Goal: Information Seeking & Learning: Understand process/instructions

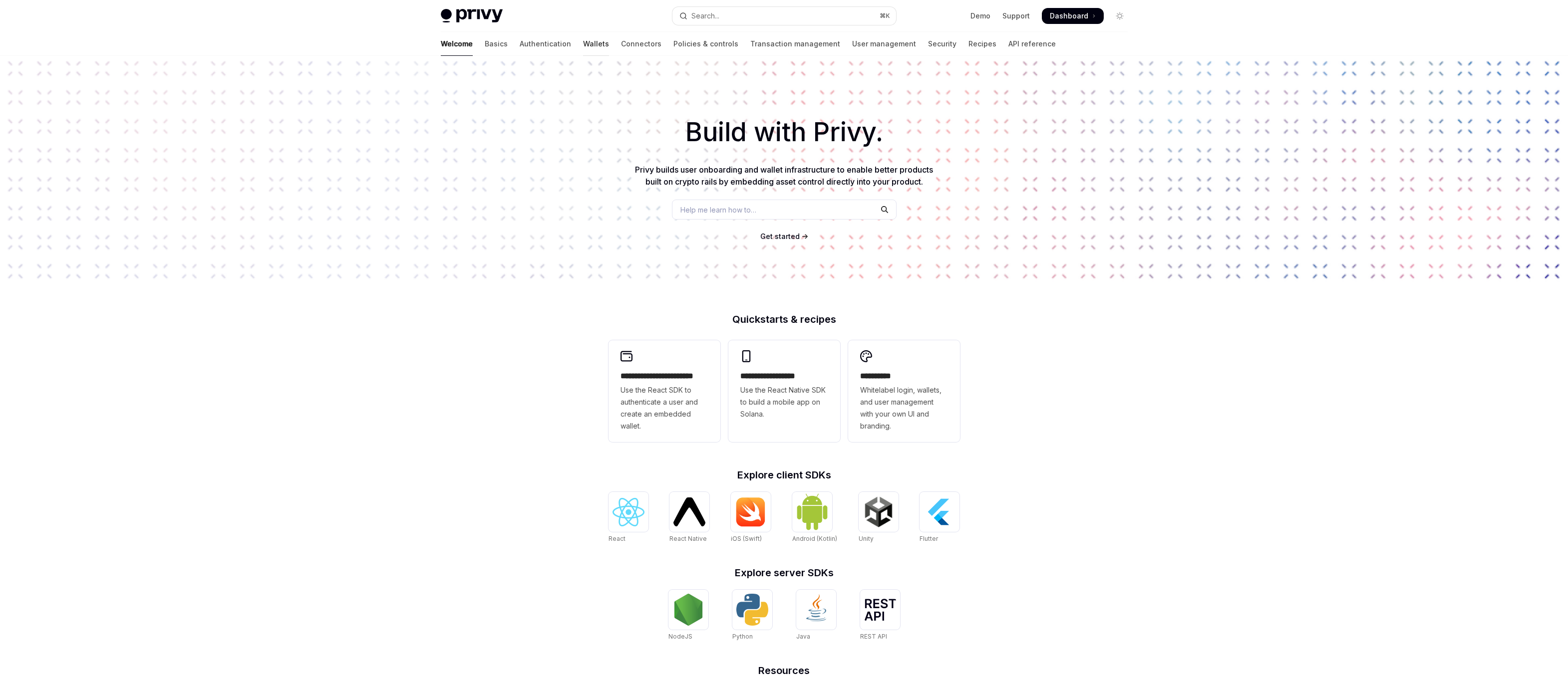
click at [583, 47] on link "Wallets" at bounding box center [595, 43] width 26 height 24
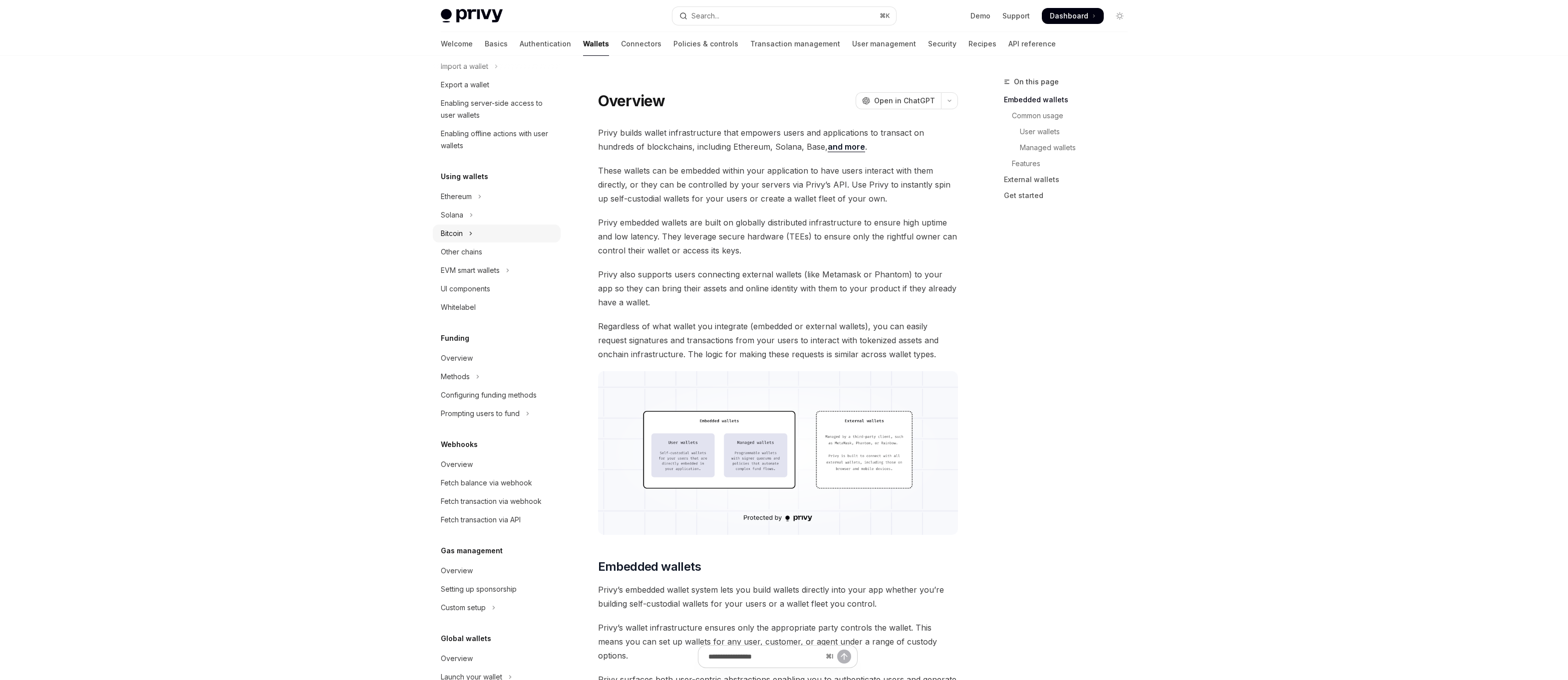
scroll to position [188, 0]
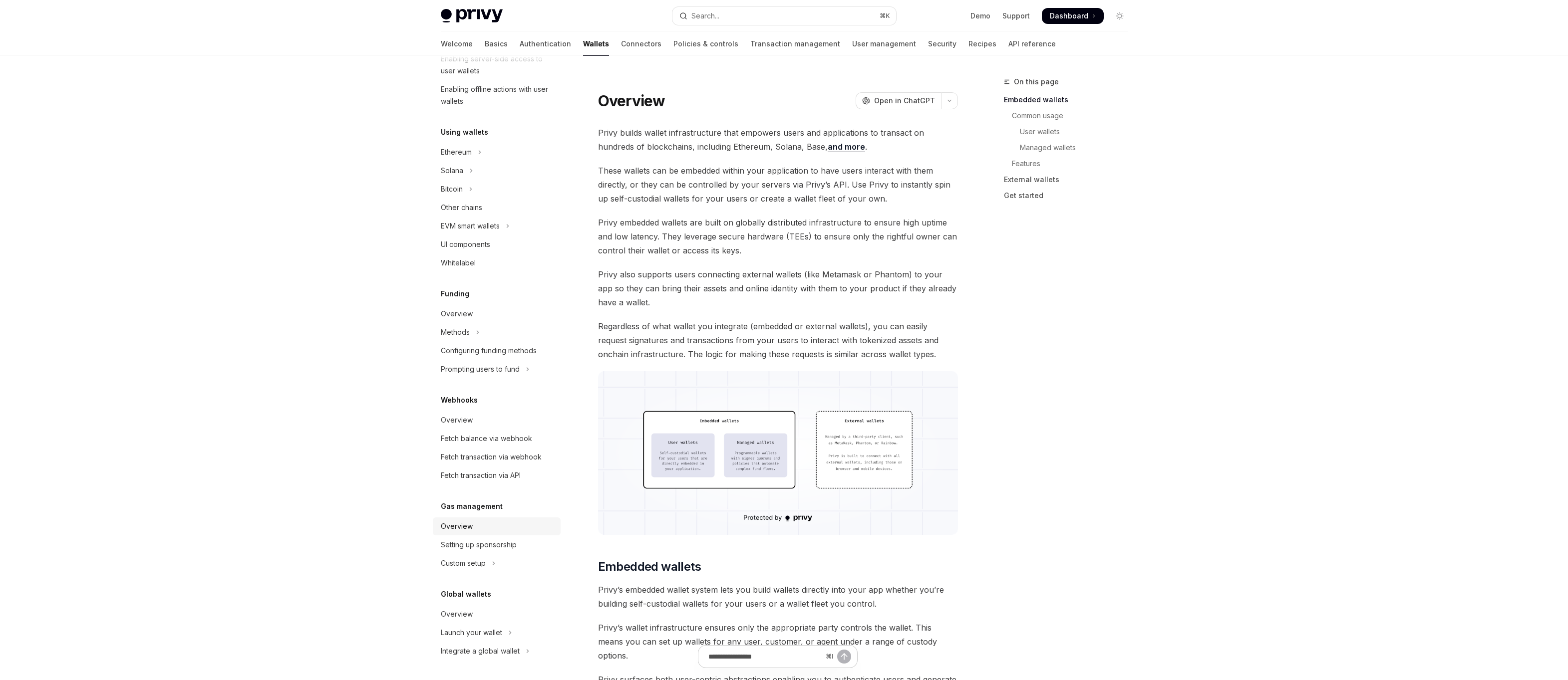
click at [483, 533] on link "Overview" at bounding box center [497, 527] width 128 height 18
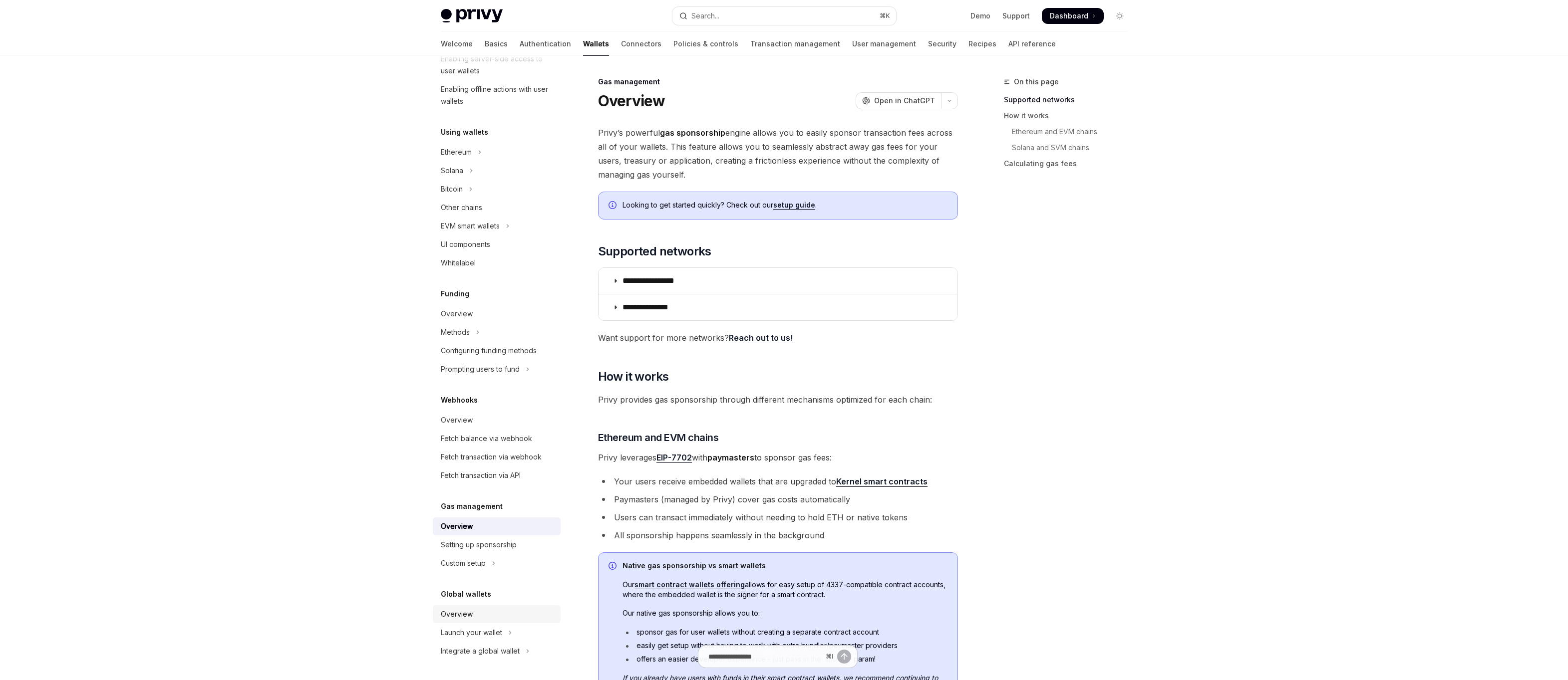
click at [463, 620] on link "Overview" at bounding box center [497, 614] width 128 height 18
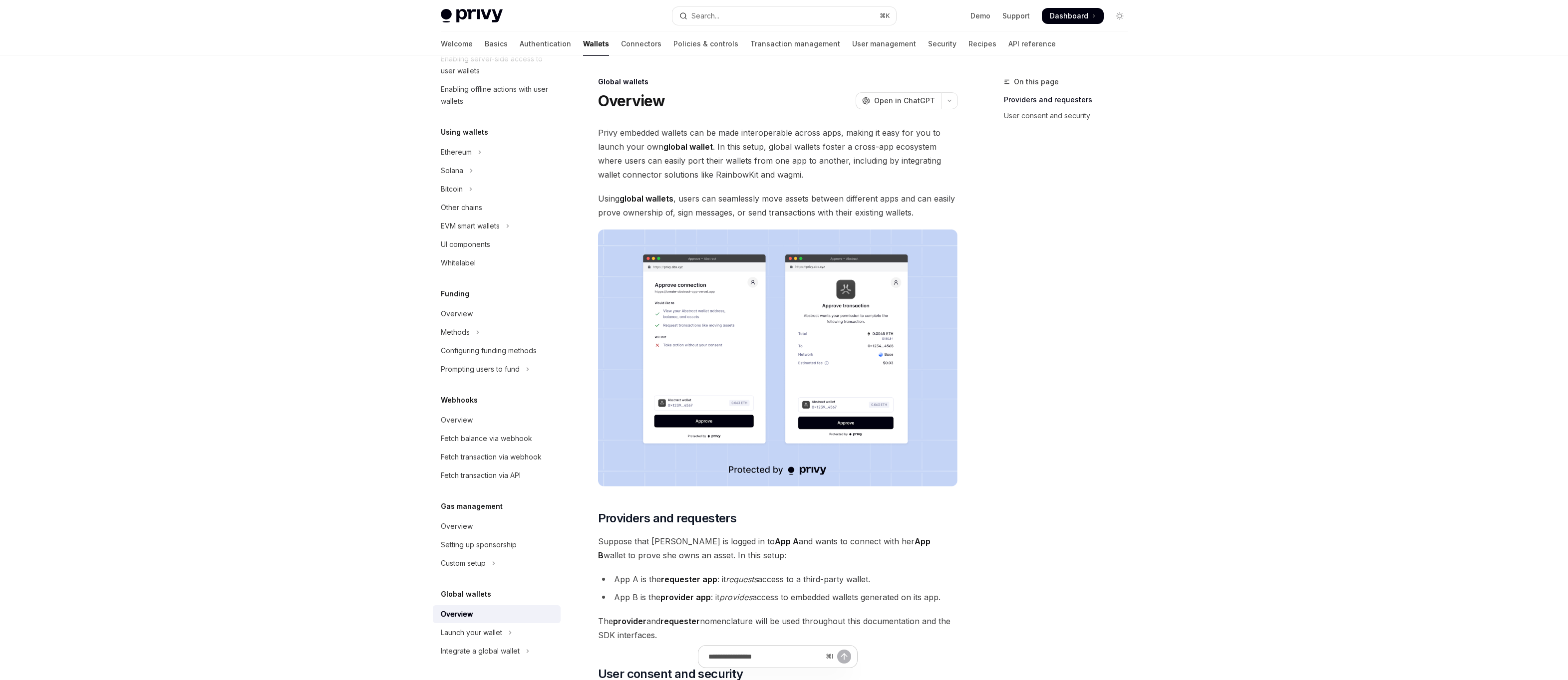
click at [766, 142] on span "Privy embedded wallets can be made interoperable across apps, making it easy fo…" at bounding box center [778, 153] width 360 height 56
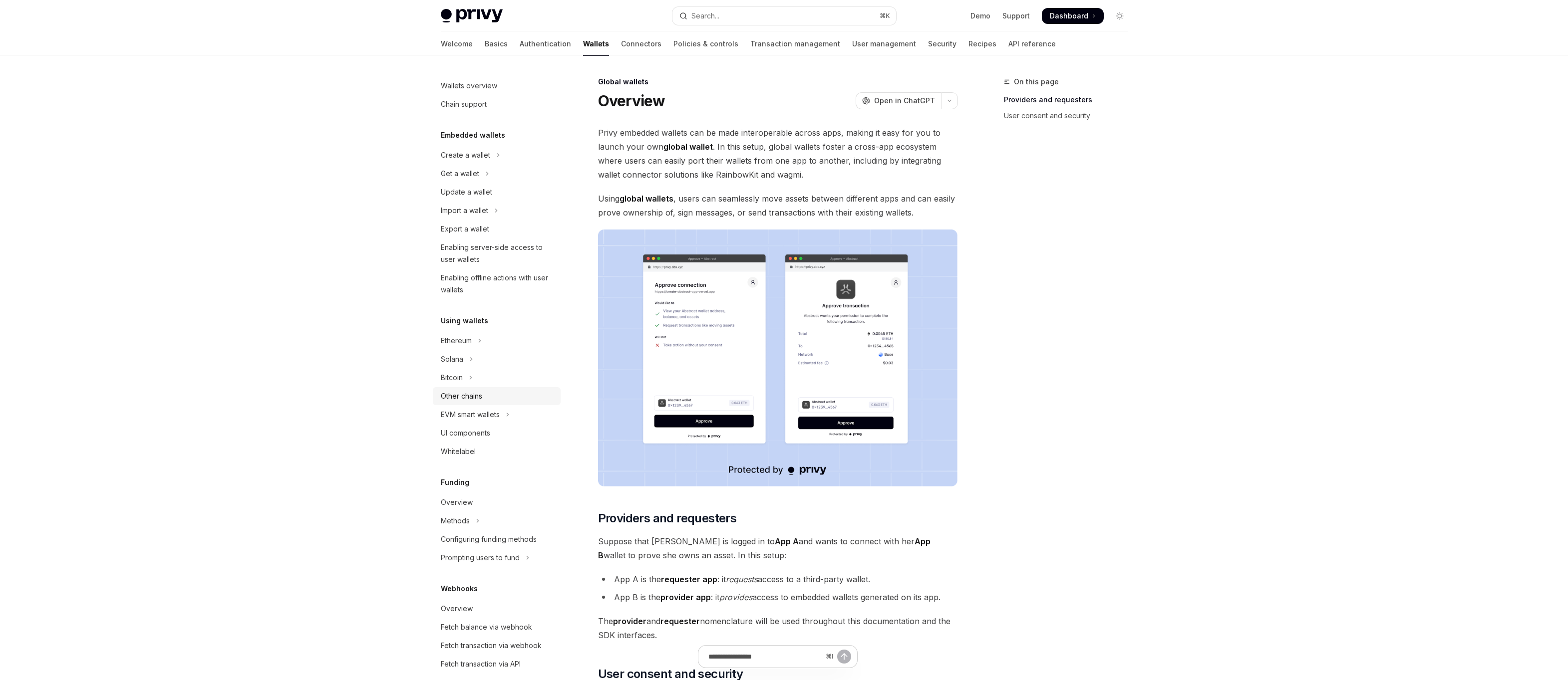
scroll to position [188, 0]
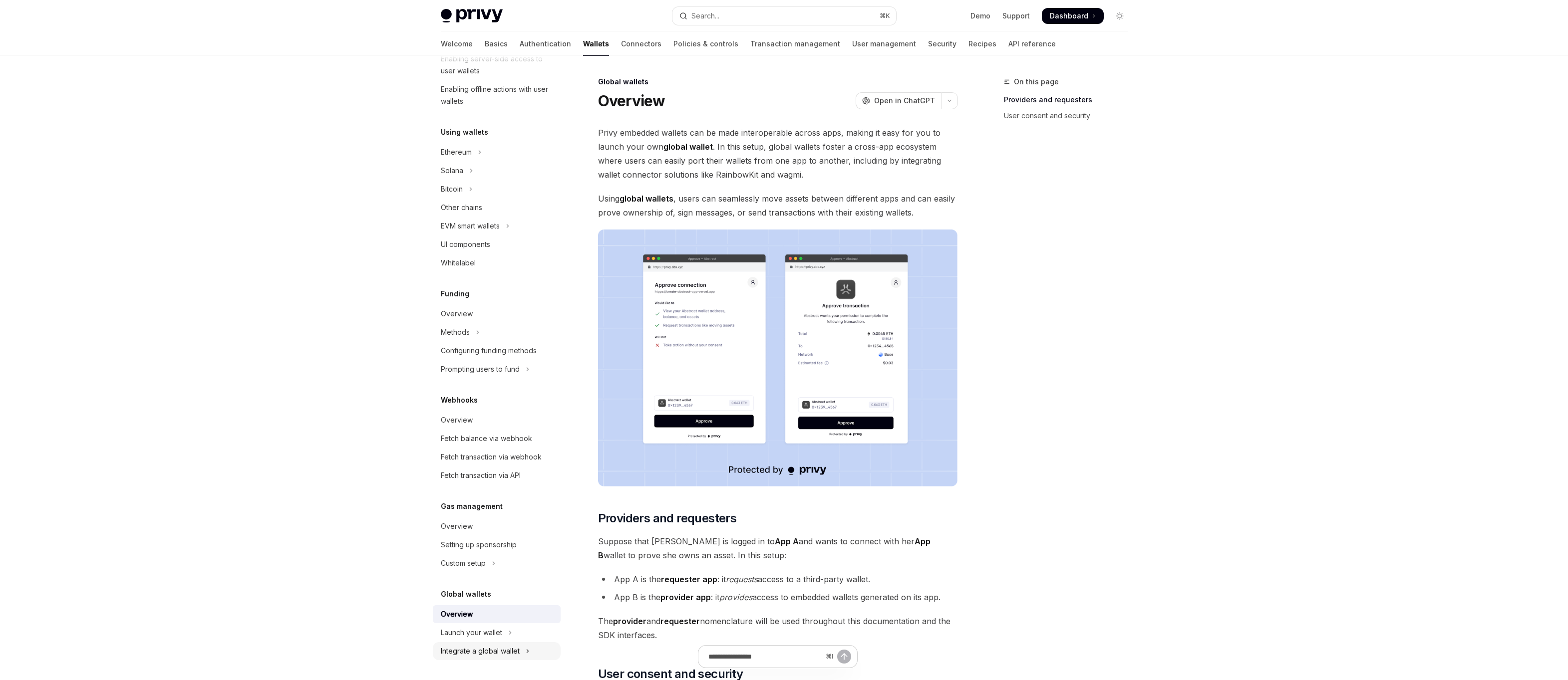
click at [475, 651] on div "Integrate a global wallet" at bounding box center [479, 650] width 78 height 12
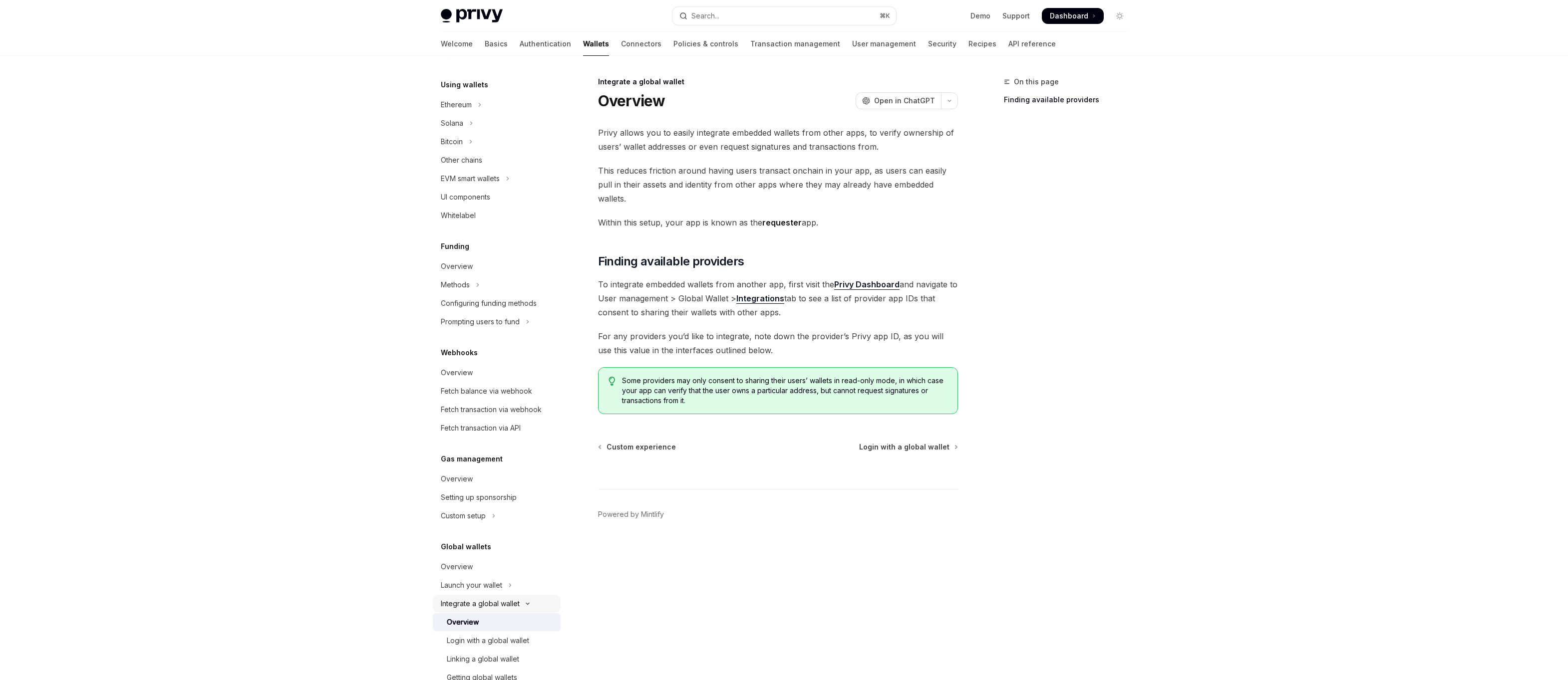
scroll to position [266, 0]
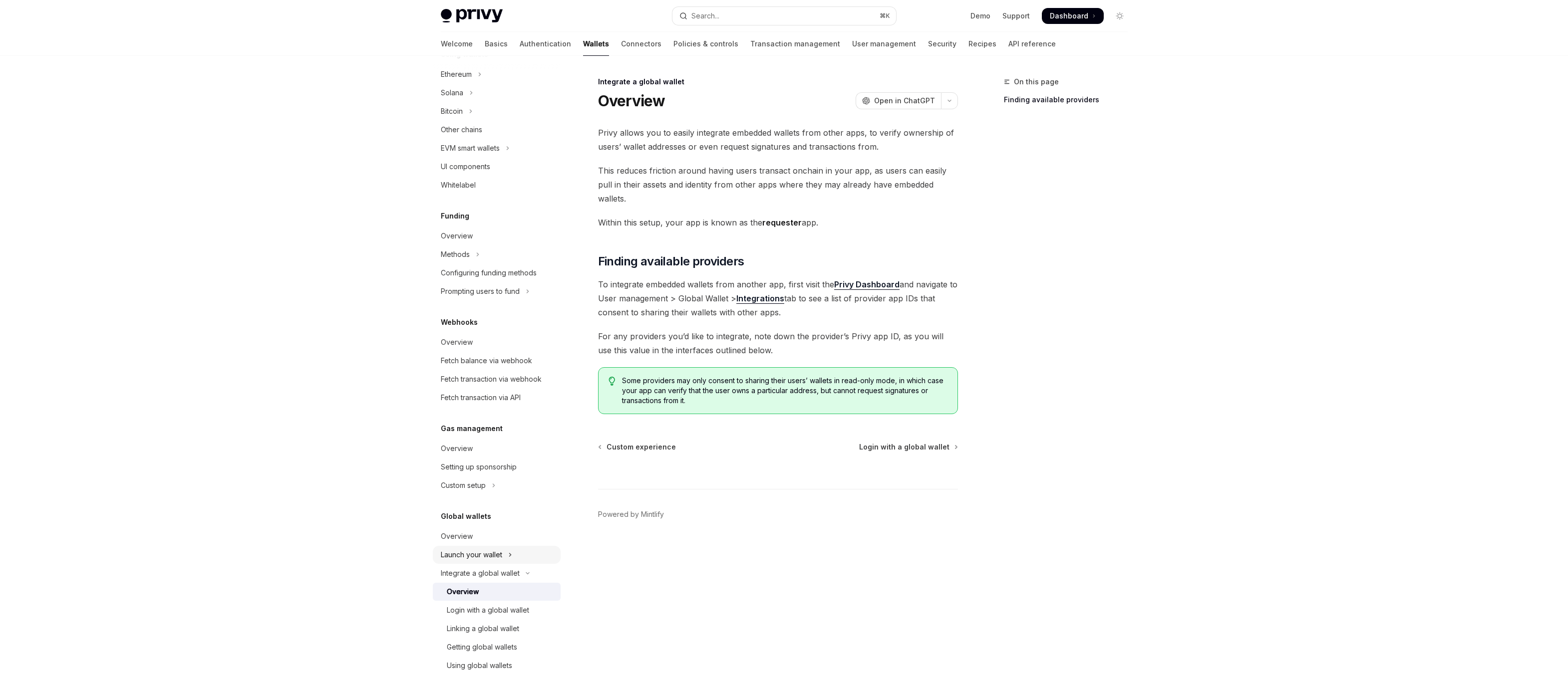
click at [504, 553] on button "Launch your wallet" at bounding box center [497, 555] width 128 height 18
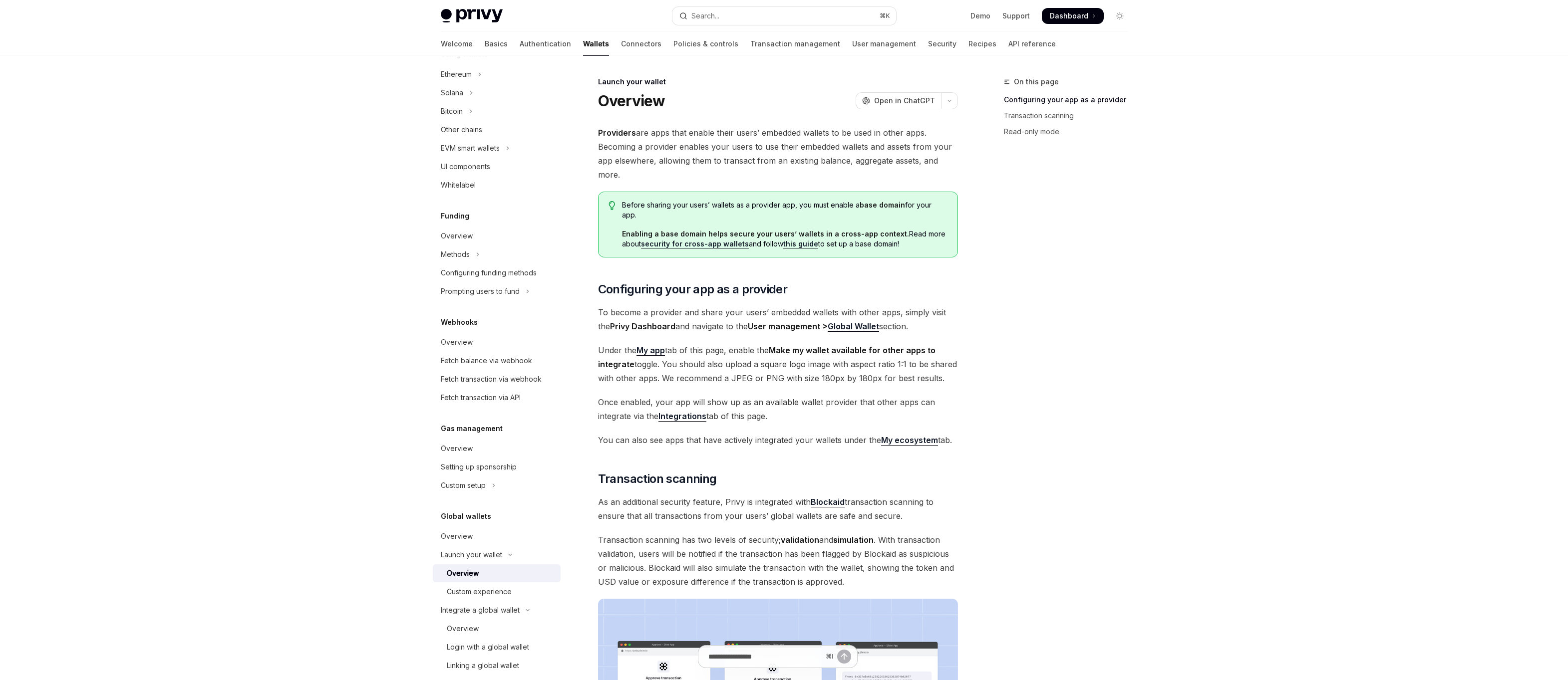
click at [837, 519] on div "Providers are apps that enable their users’ embedded wallets to be used in othe…" at bounding box center [778, 625] width 360 height 999
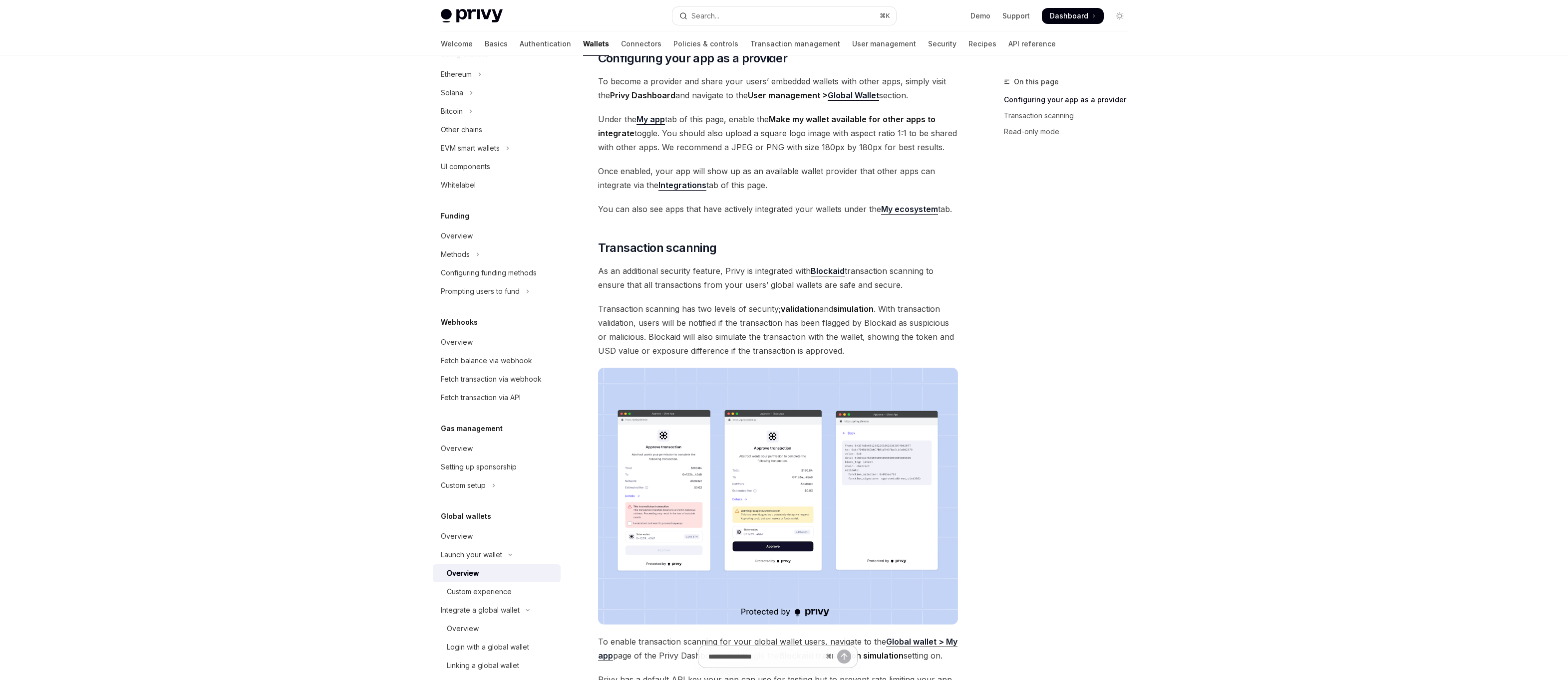
scroll to position [224, 0]
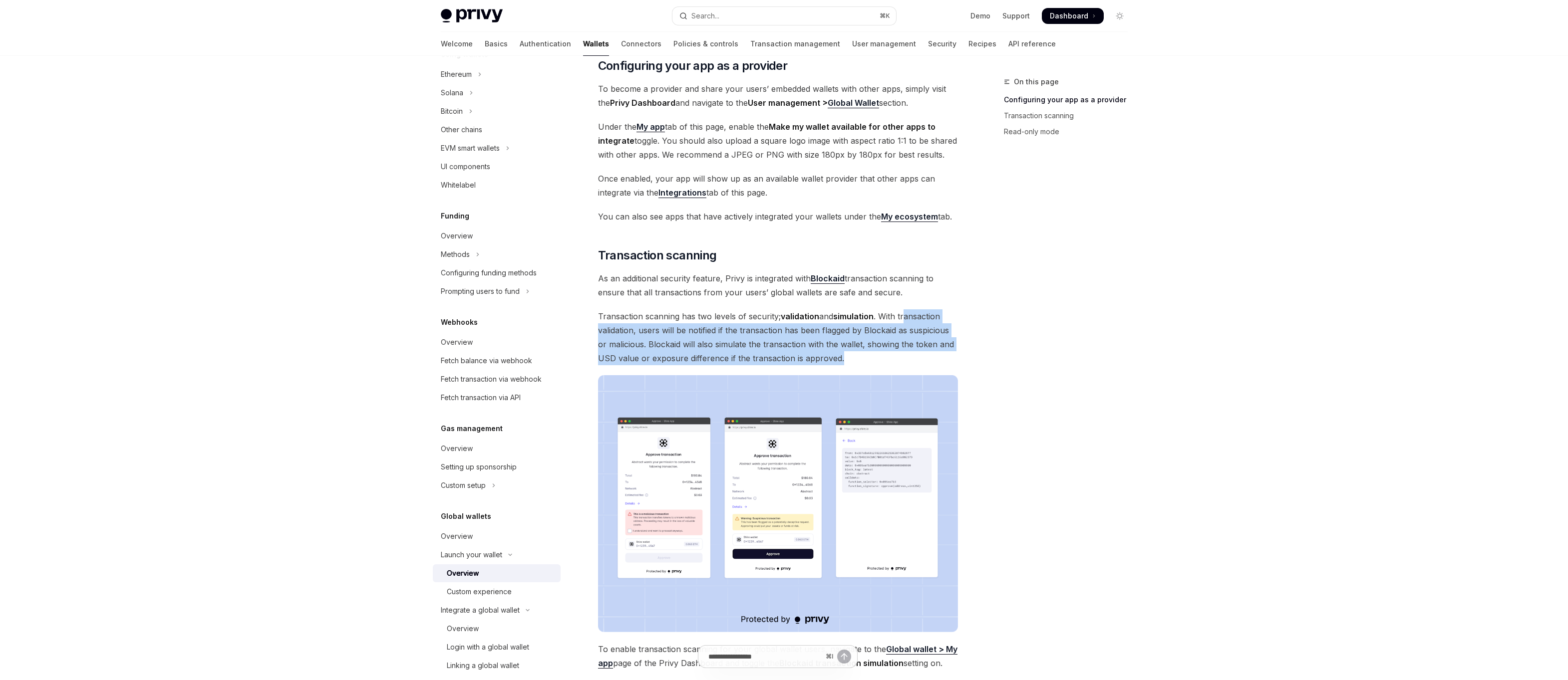
drag, startPoint x: 909, startPoint y: 301, endPoint x: 919, endPoint y: 350, distance: 50.0
click at [919, 350] on span "Transaction scanning has two levels of security; validation and simulation . Wi…" at bounding box center [778, 337] width 360 height 56
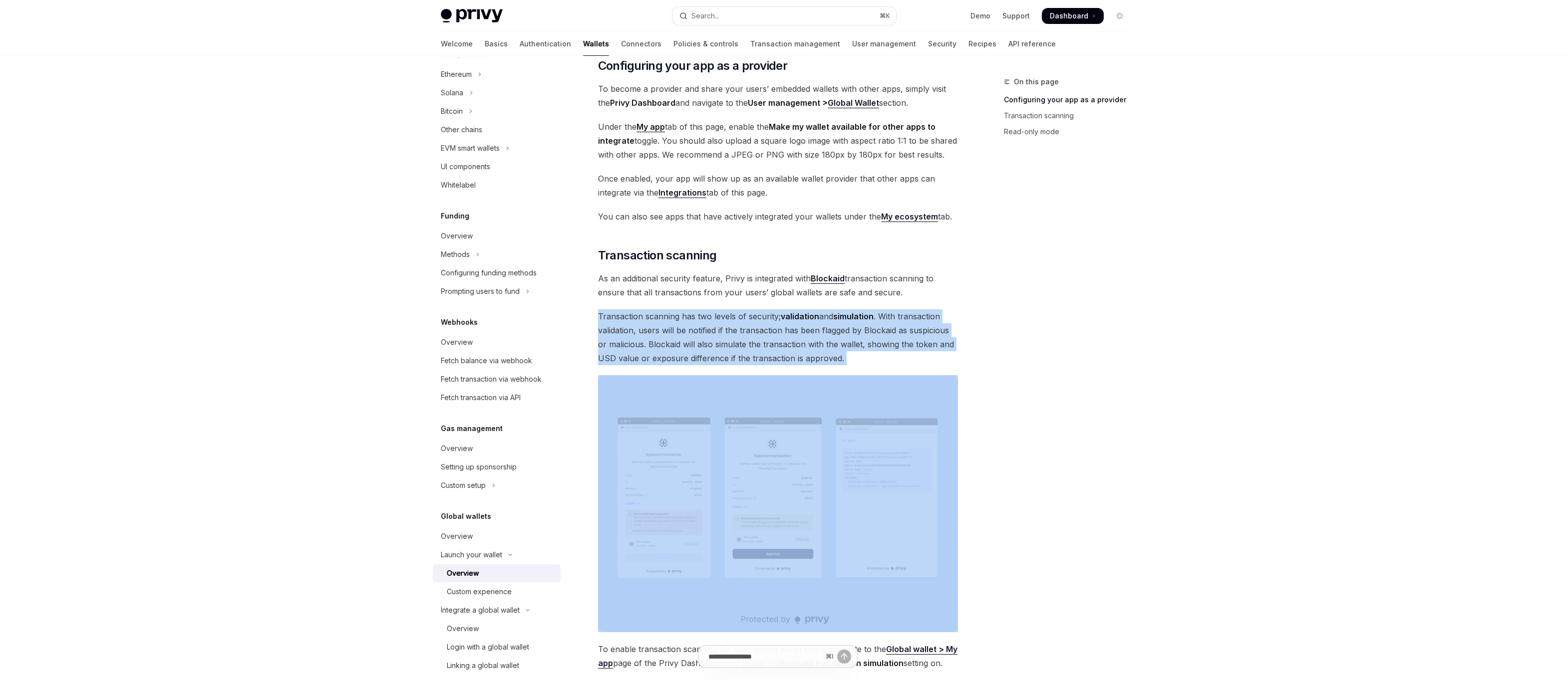
drag, startPoint x: 919, startPoint y: 350, endPoint x: 909, endPoint y: 297, distance: 53.9
click at [909, 297] on div "Providers are apps that enable their users’ embedded wallets to be used in othe…" at bounding box center [778, 402] width 360 height 999
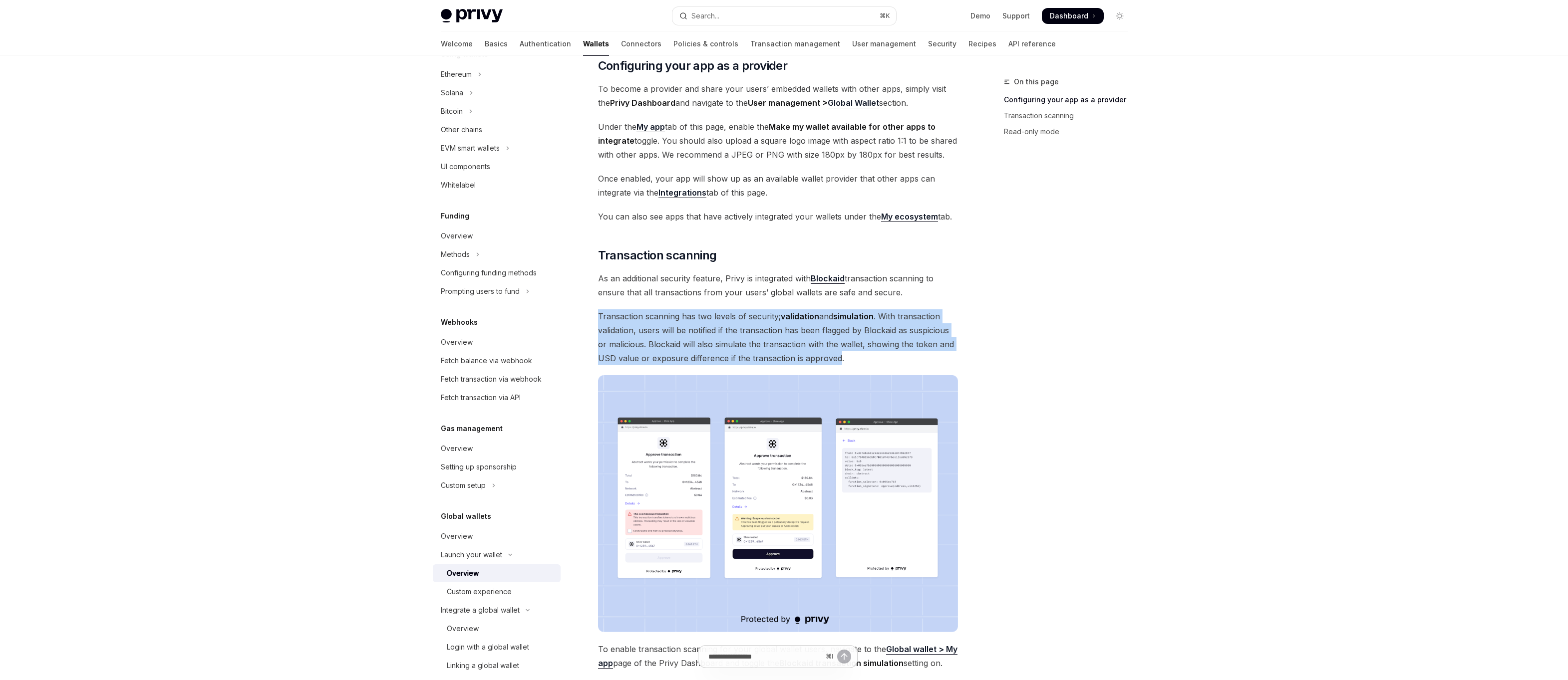
drag, startPoint x: 909, startPoint y: 297, endPoint x: 819, endPoint y: 345, distance: 102.0
click at [819, 345] on div "Providers are apps that enable their users’ embedded wallets to be used in othe…" at bounding box center [778, 402] width 360 height 999
click at [819, 345] on span "Transaction scanning has two levels of security; validation and simulation . Wi…" at bounding box center [778, 337] width 360 height 56
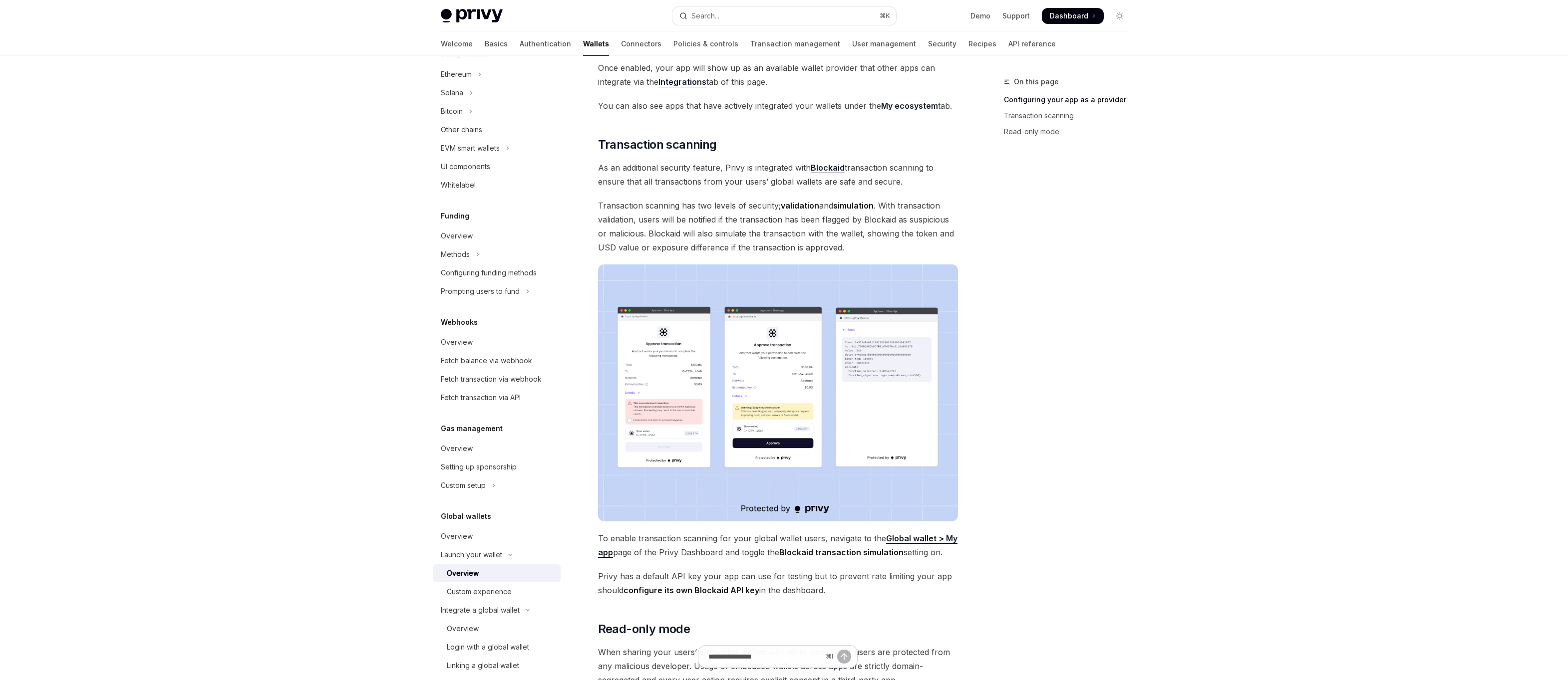
scroll to position [335, 0]
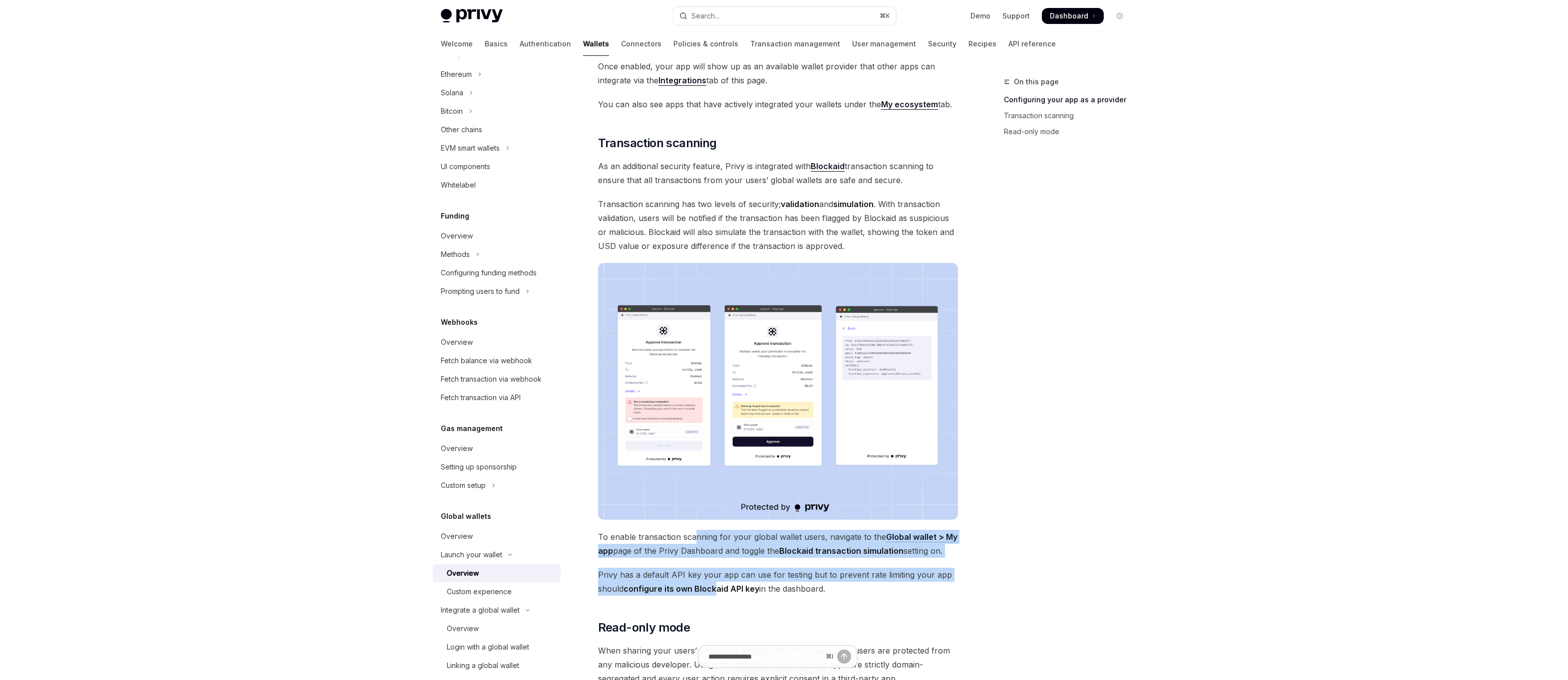
drag, startPoint x: 696, startPoint y: 527, endPoint x: 716, endPoint y: 575, distance: 52.0
click at [716, 575] on div "Providers are apps that enable their users’ embedded wallets to be used in othe…" at bounding box center [778, 289] width 360 height 999
click at [716, 584] on strong "configure its own Blockaid API key" at bounding box center [691, 588] width 135 height 10
drag, startPoint x: 716, startPoint y: 575, endPoint x: 695, endPoint y: 522, distance: 57.0
click at [695, 522] on div "Providers are apps that enable their users’ embedded wallets to be used in othe…" at bounding box center [778, 289] width 360 height 999
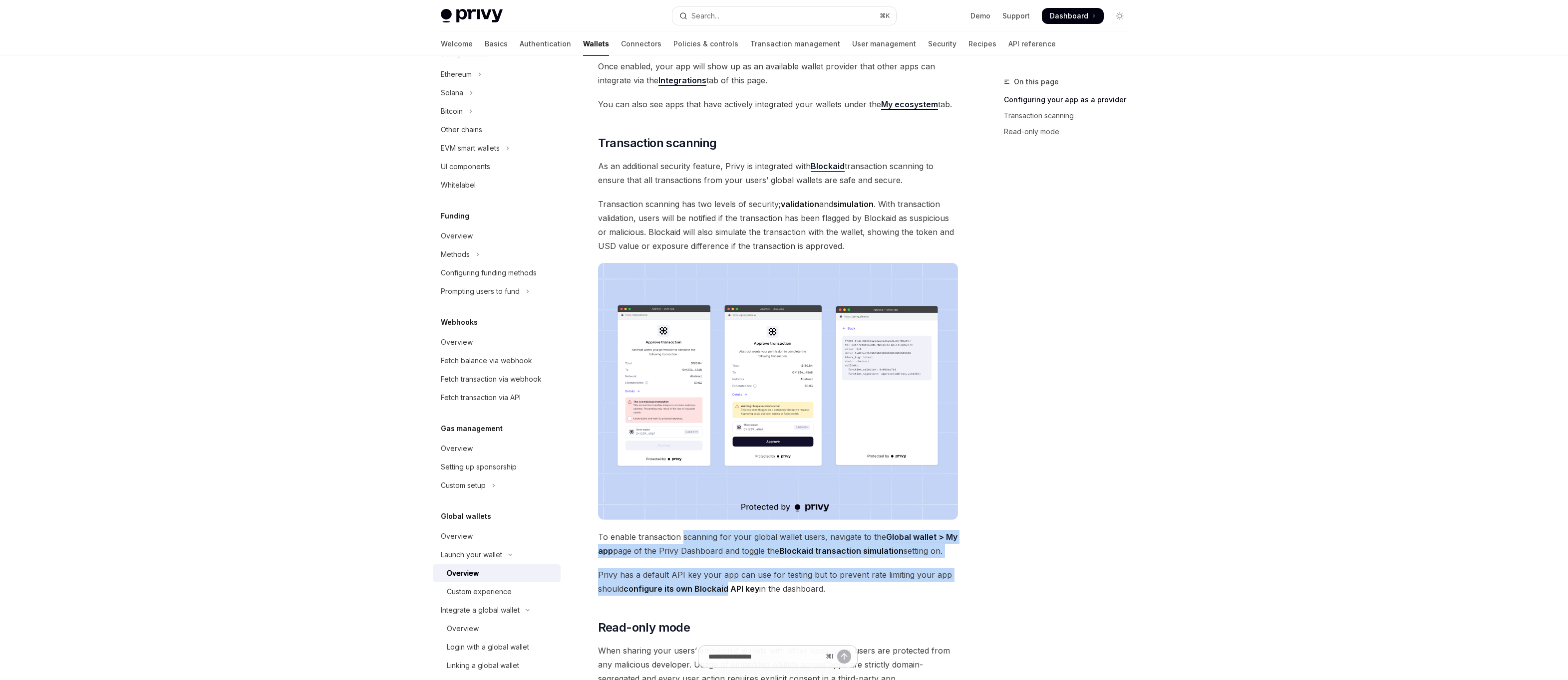
click at [695, 529] on span "To enable transaction scanning for your global wallet users, navigate to the Gl…" at bounding box center [778, 543] width 360 height 28
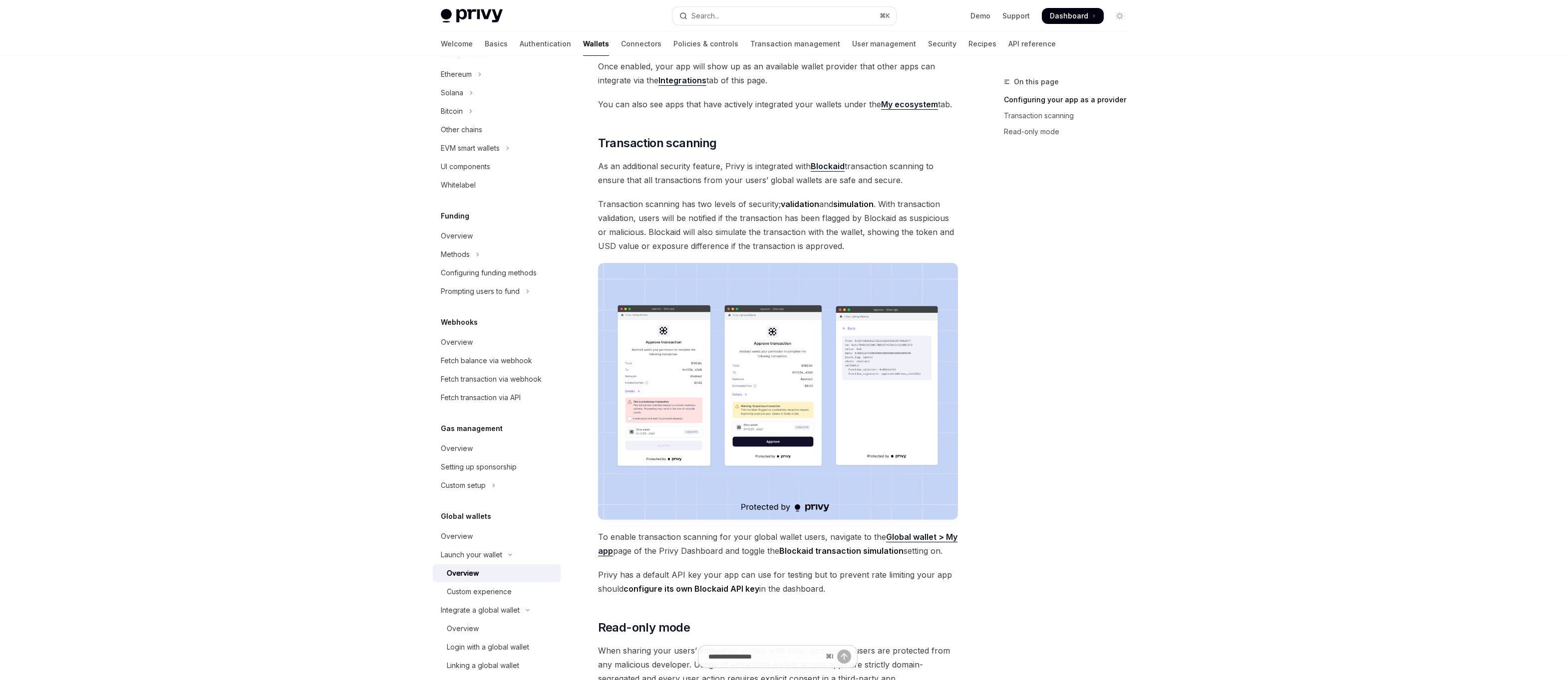
click at [1503, 7] on div at bounding box center [784, 28] width 1568 height 56
type textarea "*"
